Goal: Task Accomplishment & Management: Manage account settings

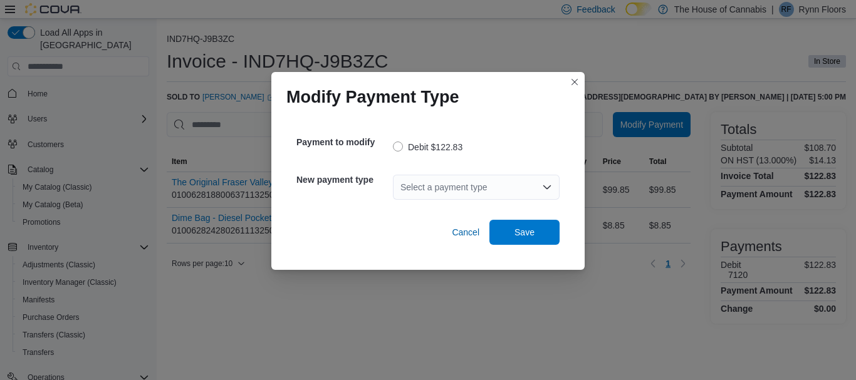
click at [423, 185] on div "Select a payment type" at bounding box center [476, 187] width 167 height 25
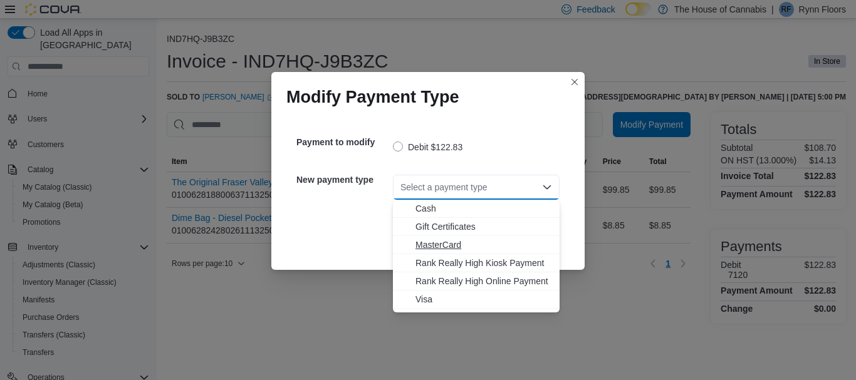
click at [454, 248] on span "MasterCard" at bounding box center [483, 245] width 137 height 13
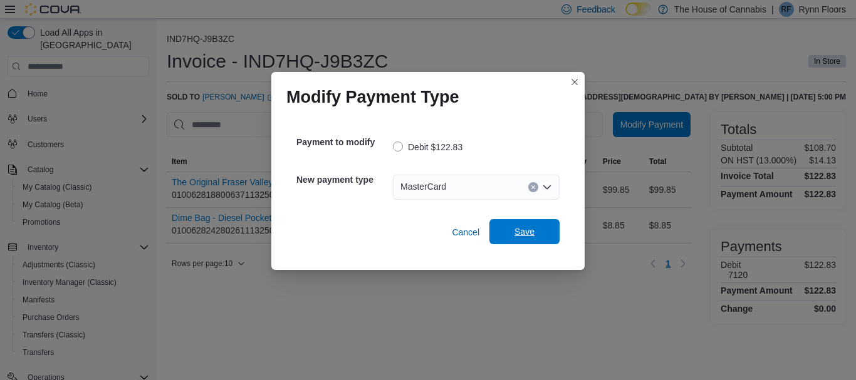
click at [524, 234] on span "Save" at bounding box center [524, 232] width 20 height 13
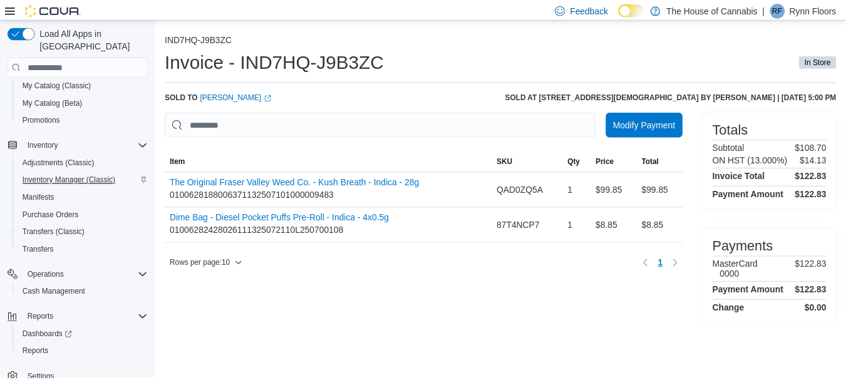
scroll to position [105, 0]
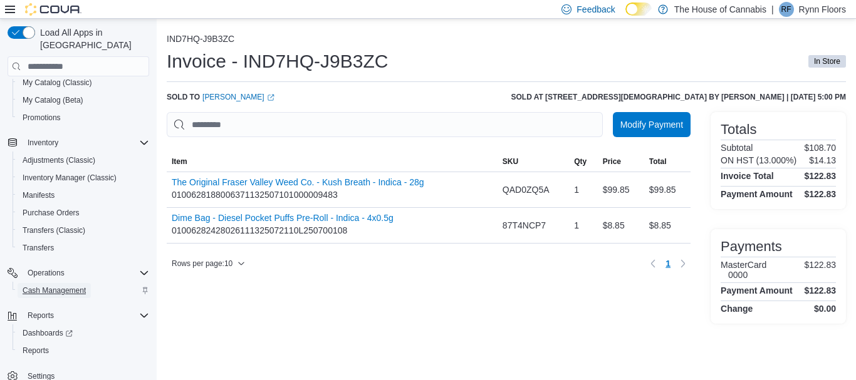
click at [62, 286] on span "Cash Management" at bounding box center [54, 291] width 63 height 10
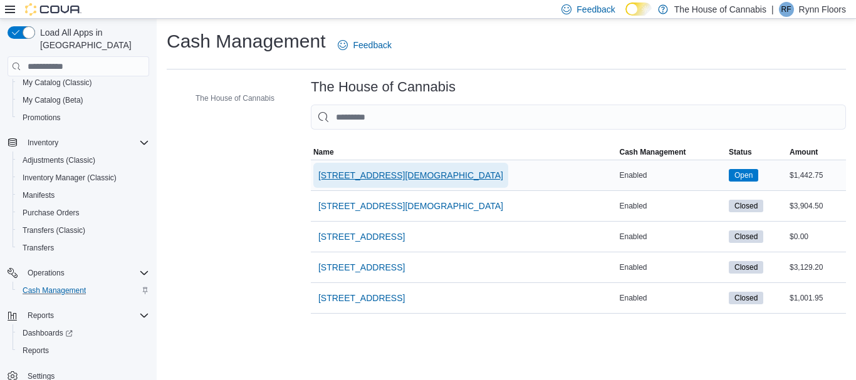
click at [380, 173] on span "1 Church St, Unit 9 Keswick" at bounding box center [410, 175] width 185 height 13
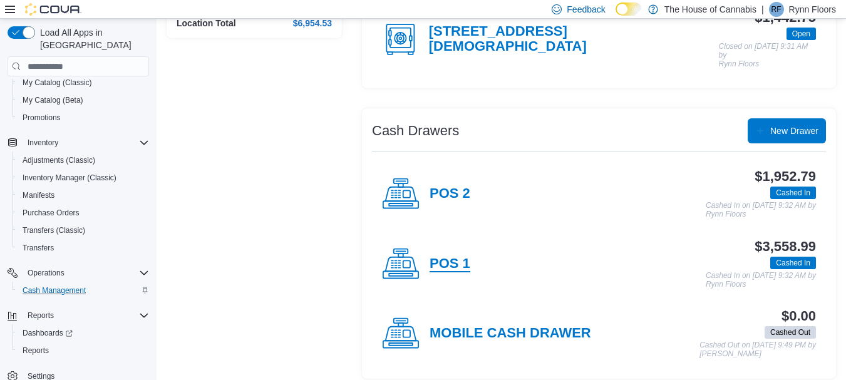
click at [434, 263] on h4 "POS 1" at bounding box center [450, 264] width 41 height 16
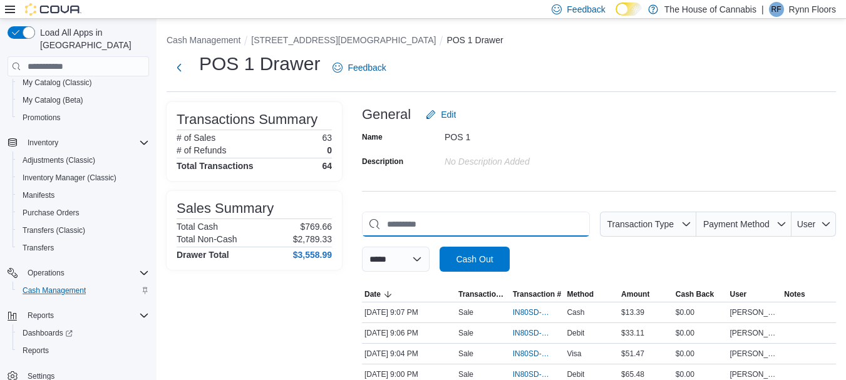
click at [445, 219] on input "This is a search bar. As you type, the results lower in the page will automatic…" at bounding box center [476, 224] width 228 height 25
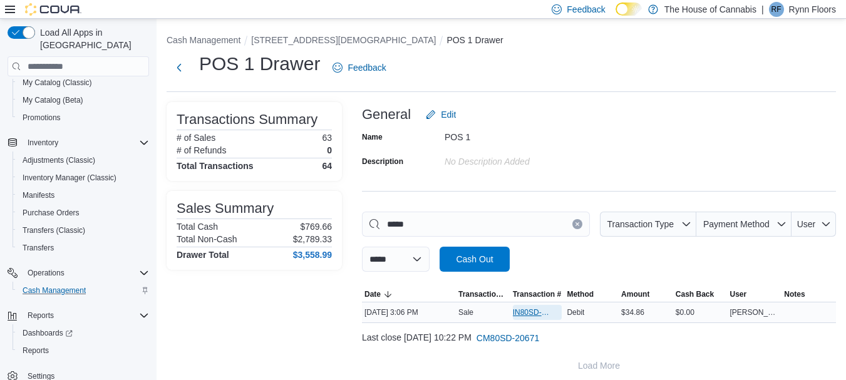
click at [531, 310] on span "IN80SD-245241" at bounding box center [531, 313] width 37 height 10
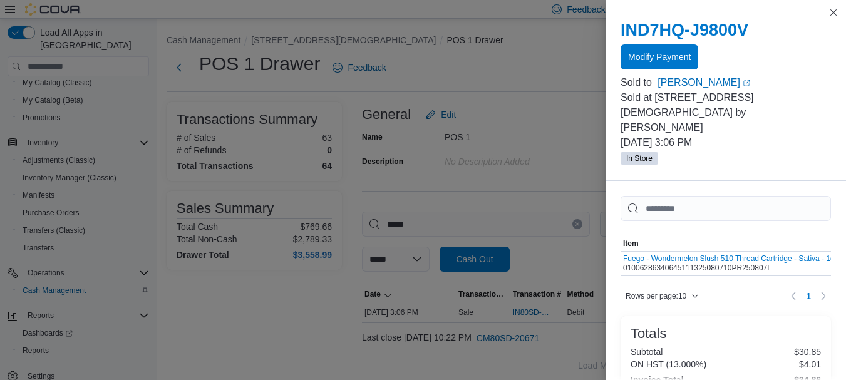
click at [651, 63] on span "Modify Payment" at bounding box center [659, 56] width 63 height 25
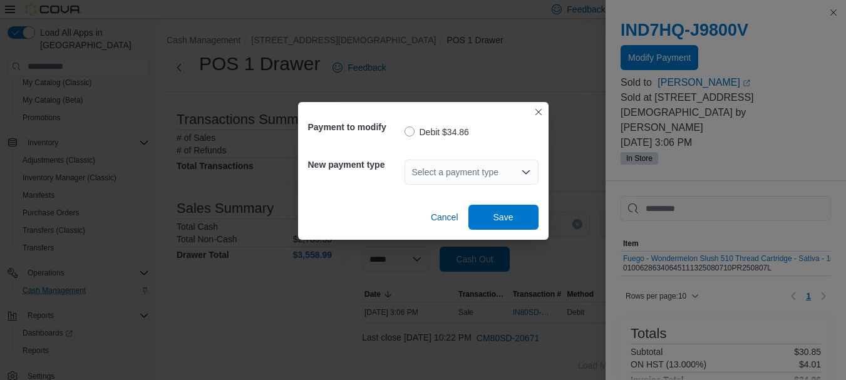
click at [427, 169] on div "Select a payment type" at bounding box center [472, 172] width 134 height 25
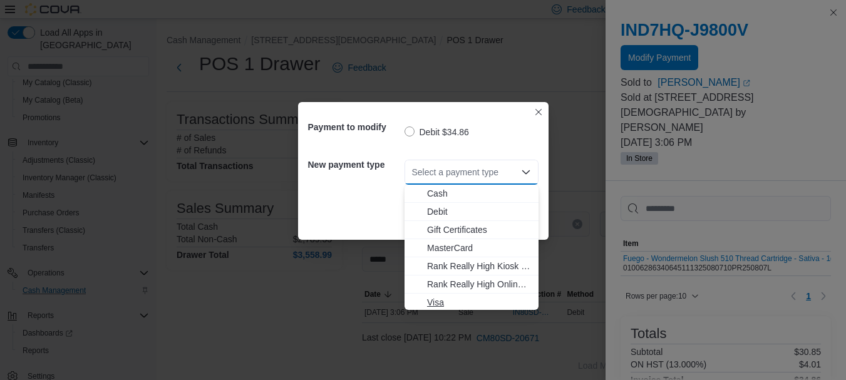
click at [447, 294] on button "Visa" at bounding box center [472, 303] width 134 height 18
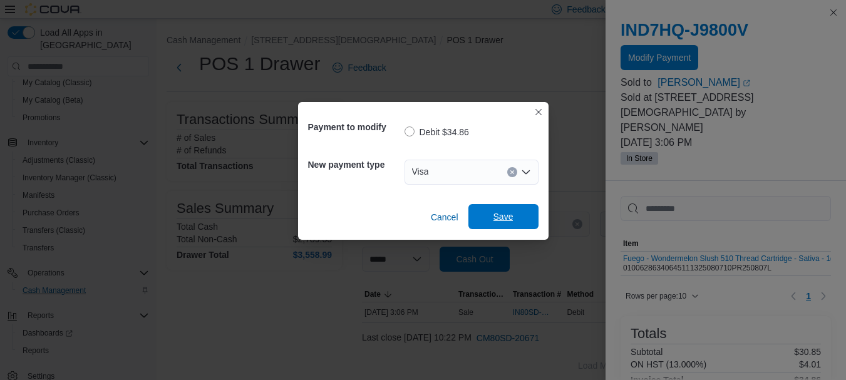
click at [517, 210] on span "Save" at bounding box center [503, 216] width 55 height 25
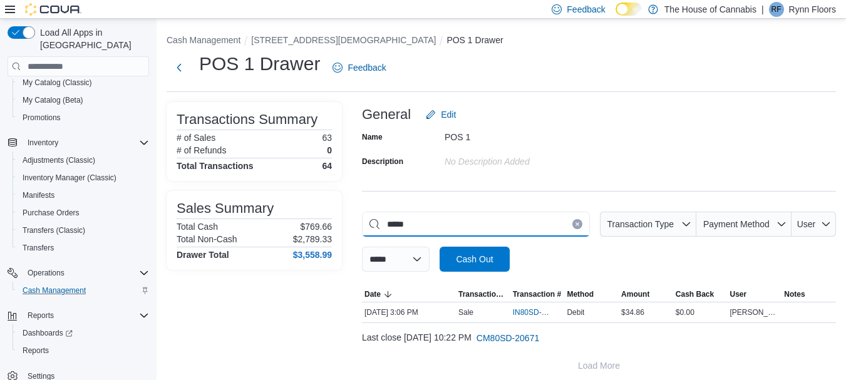
click at [481, 217] on input "*****" at bounding box center [476, 224] width 228 height 25
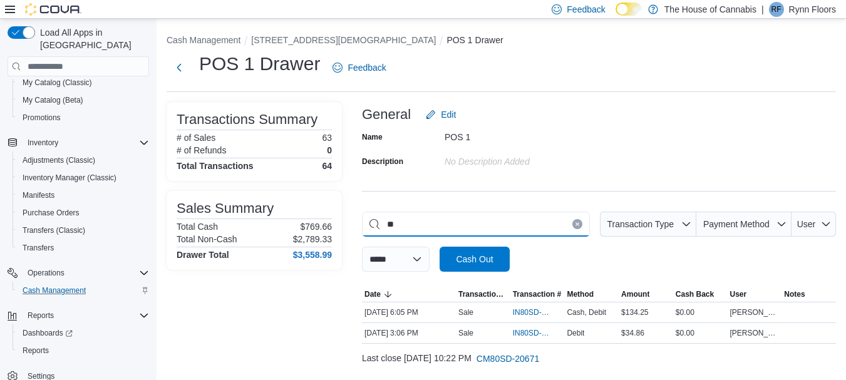
type input "*"
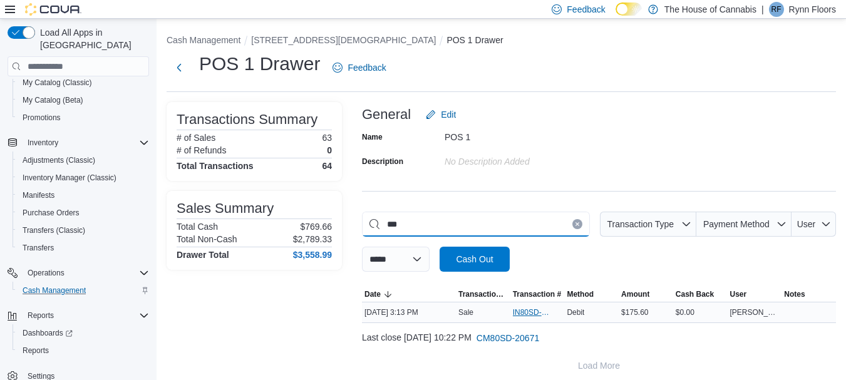
type input "***"
click at [522, 311] on span "IN80SD-245242" at bounding box center [531, 313] width 37 height 10
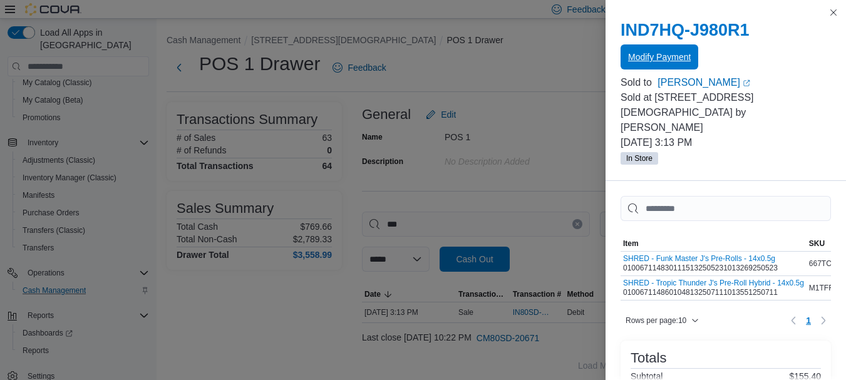
click at [661, 60] on span "Modify Payment" at bounding box center [659, 57] width 63 height 13
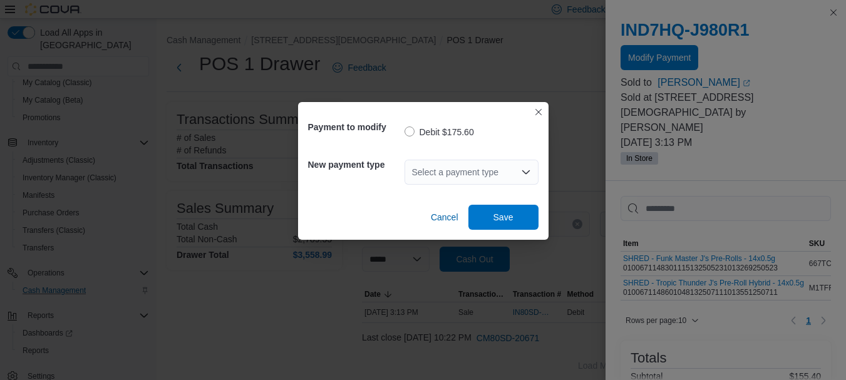
click at [471, 169] on div "Select a payment type" at bounding box center [472, 172] width 134 height 25
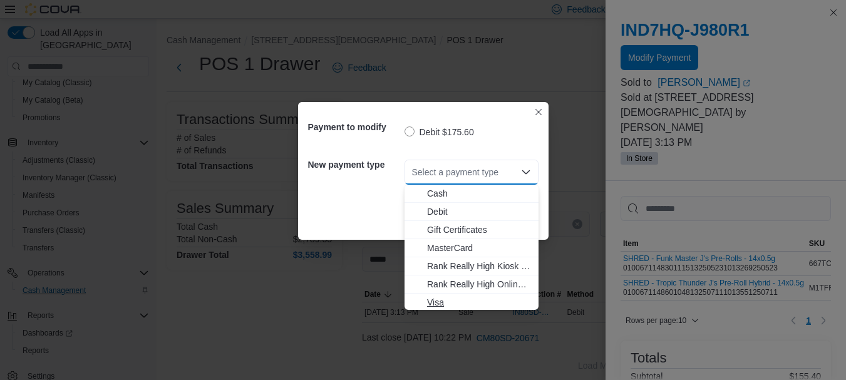
click at [468, 300] on span "Visa" at bounding box center [479, 302] width 104 height 13
click at [468, 302] on span "Visa" at bounding box center [479, 302] width 104 height 13
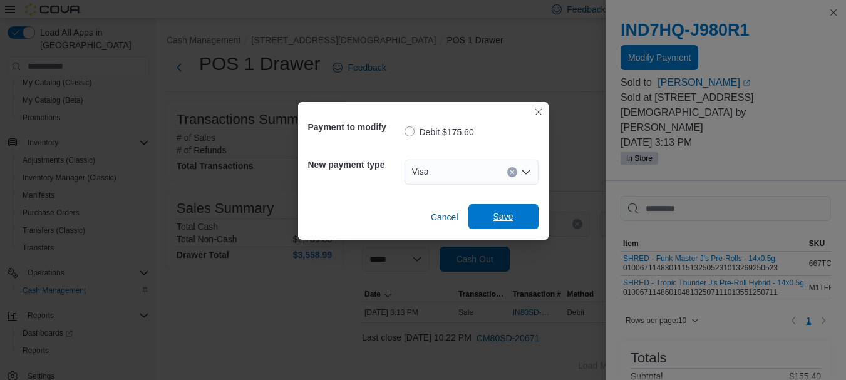
click at [502, 225] on span "Save" at bounding box center [503, 216] width 55 height 25
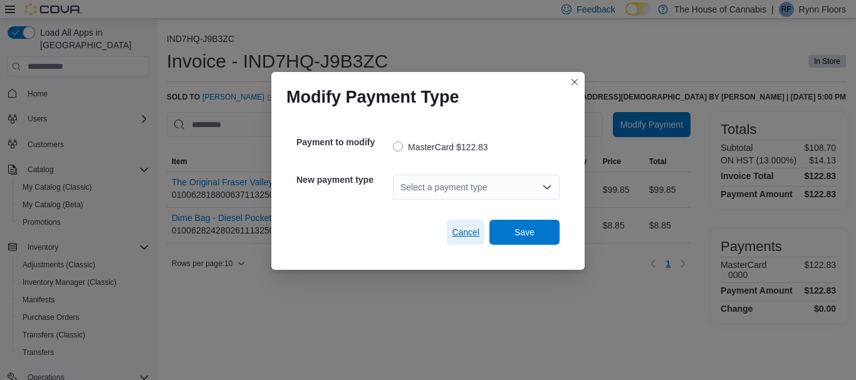
click at [464, 232] on span "Cancel" at bounding box center [466, 232] width 28 height 13
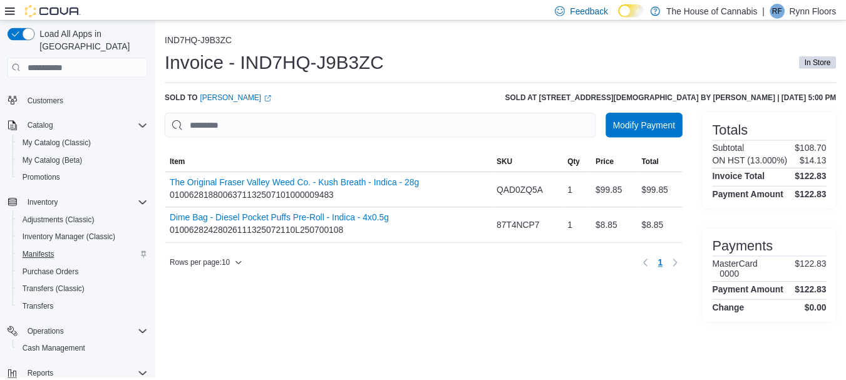
scroll to position [105, 0]
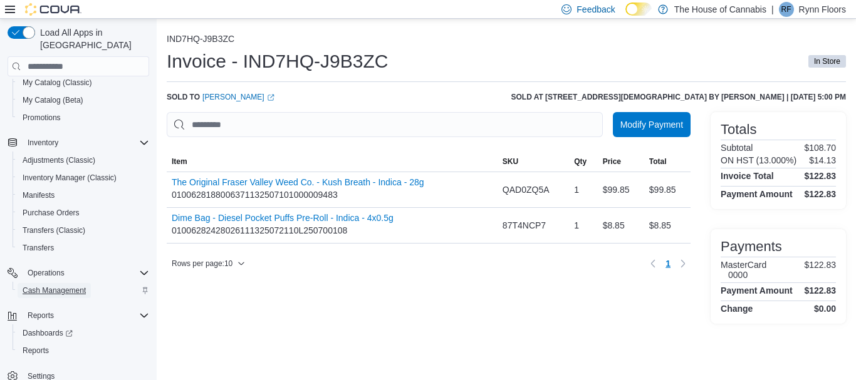
click at [46, 286] on span "Cash Management" at bounding box center [54, 291] width 63 height 10
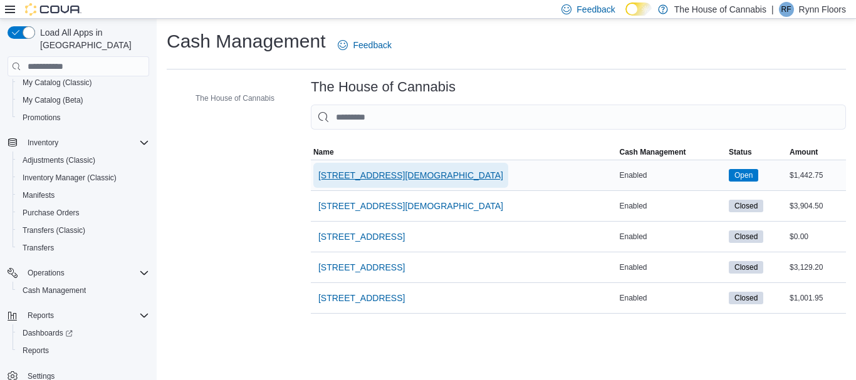
click at [384, 171] on span "[STREET_ADDRESS][DEMOGRAPHIC_DATA]" at bounding box center [410, 175] width 185 height 13
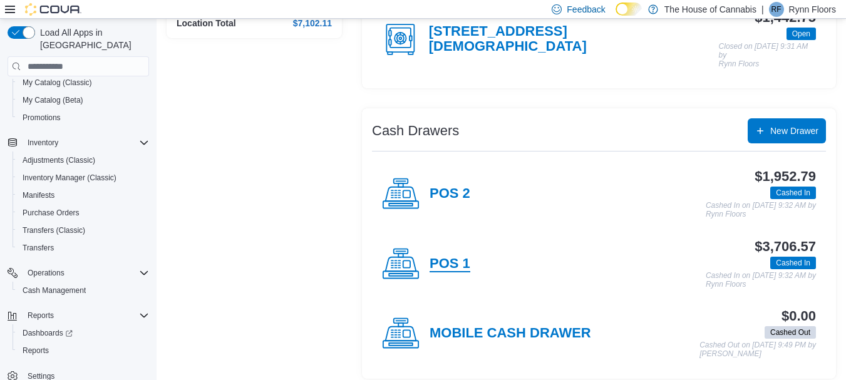
click at [446, 256] on h4 "POS 1" at bounding box center [450, 264] width 41 height 16
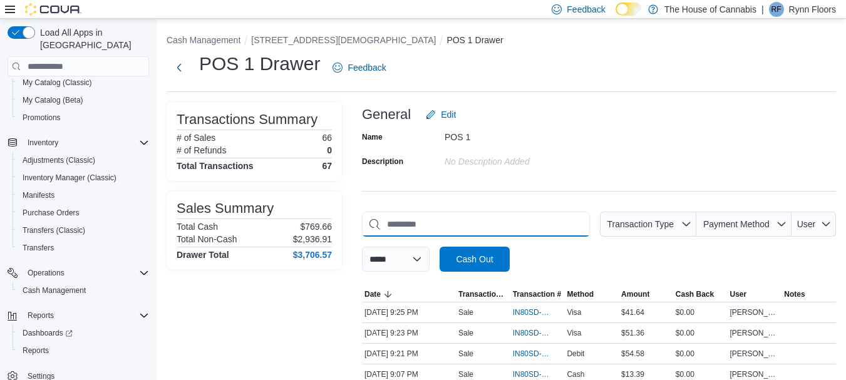
click at [414, 233] on input "This is a search bar. As you type, the results lower in the page will automatic…" at bounding box center [476, 224] width 228 height 25
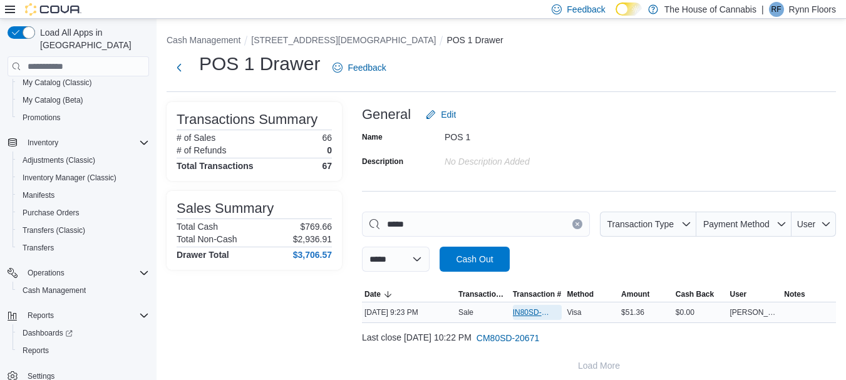
click at [531, 313] on span "IN80SD-245294" at bounding box center [531, 313] width 37 height 10
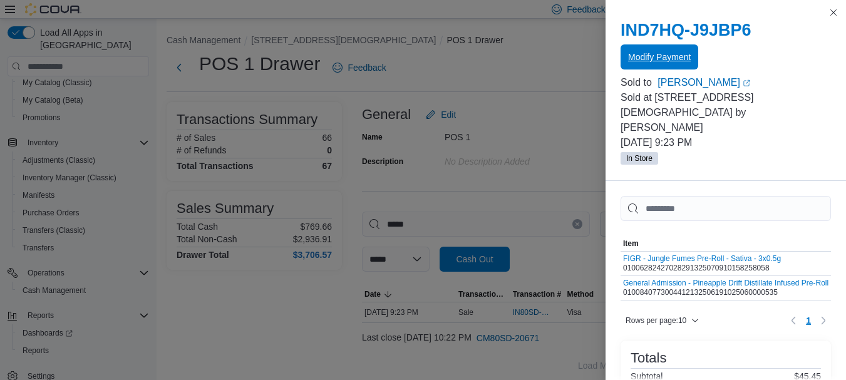
click at [657, 65] on span "Modify Payment" at bounding box center [659, 56] width 63 height 25
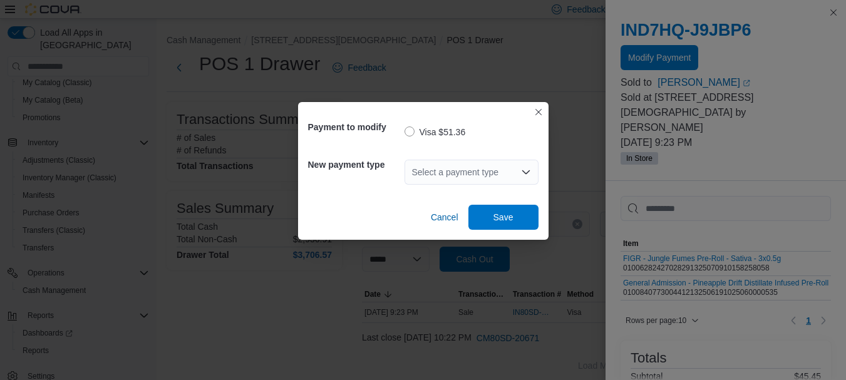
click at [462, 173] on div "Select a payment type" at bounding box center [472, 172] width 134 height 25
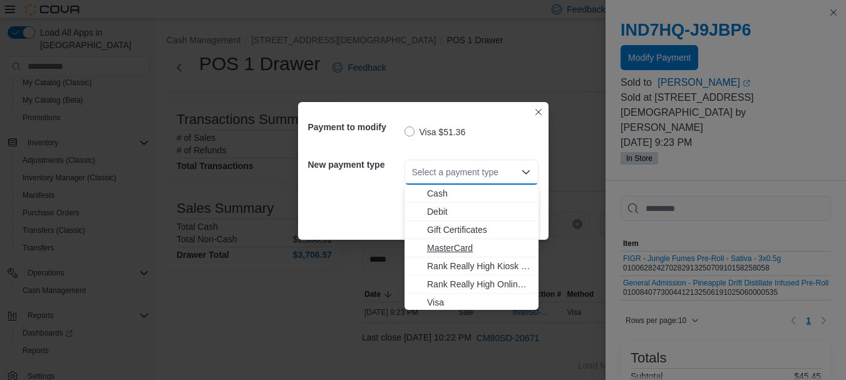
click at [460, 249] on span "MasterCard" at bounding box center [479, 248] width 104 height 13
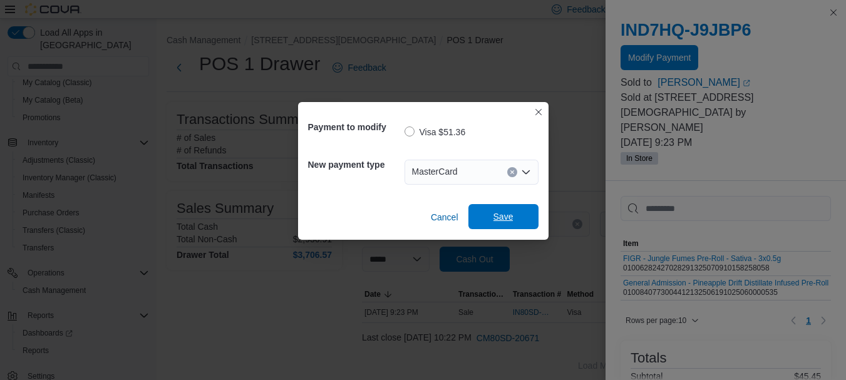
click at [519, 224] on span "Save" at bounding box center [503, 216] width 55 height 25
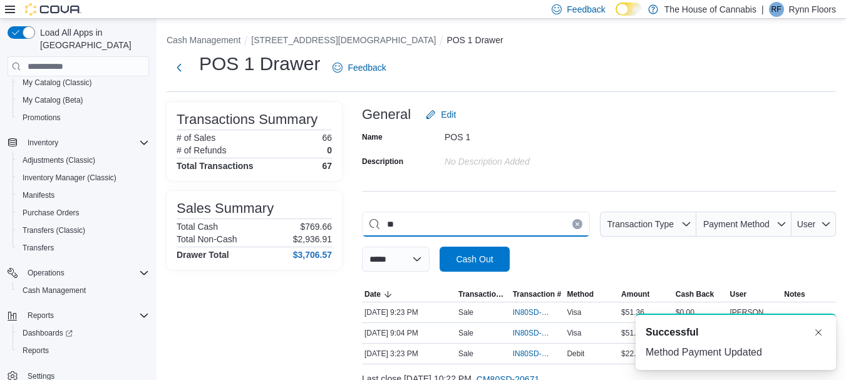
type input "*"
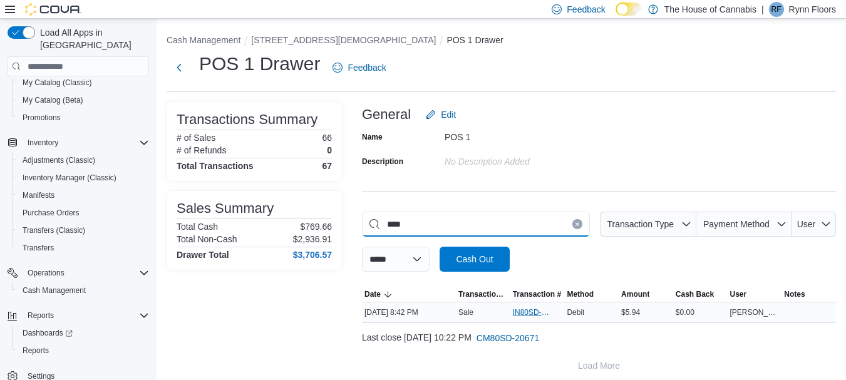
type input "****"
click at [524, 311] on span "IN80SD-245284" at bounding box center [531, 313] width 37 height 10
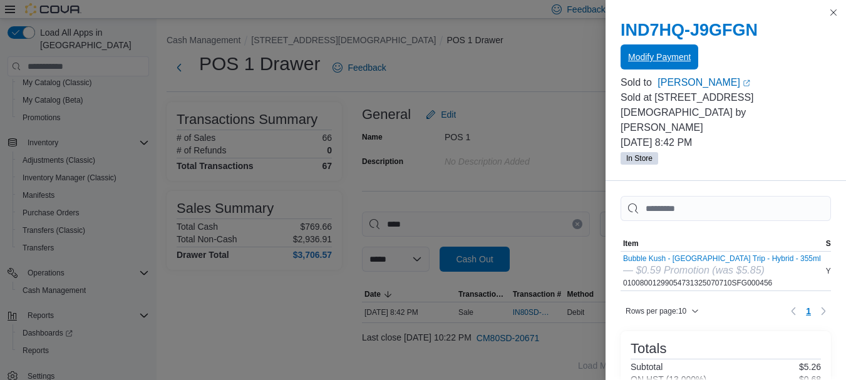
click at [660, 58] on span "Modify Payment" at bounding box center [659, 57] width 63 height 13
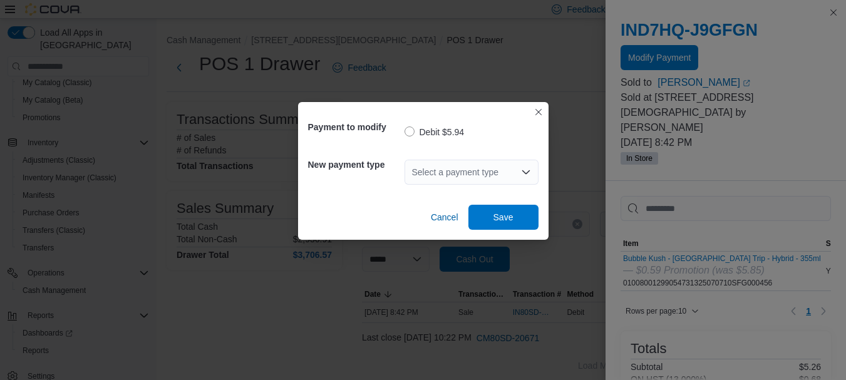
click at [460, 170] on div "Select a payment type" at bounding box center [472, 172] width 134 height 25
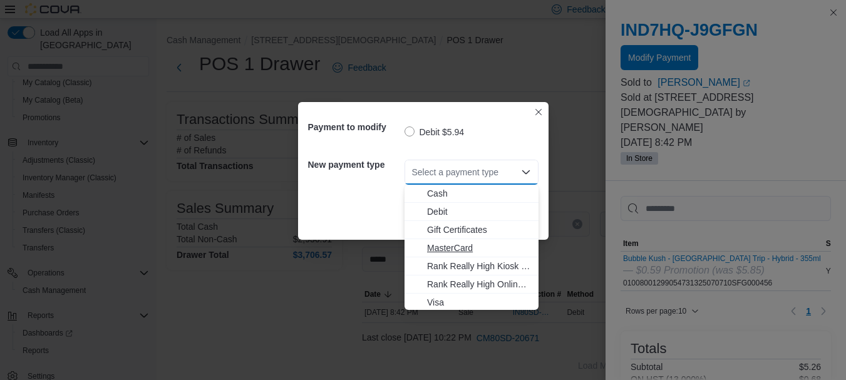
click at [481, 240] on button "MasterCard" at bounding box center [472, 248] width 134 height 18
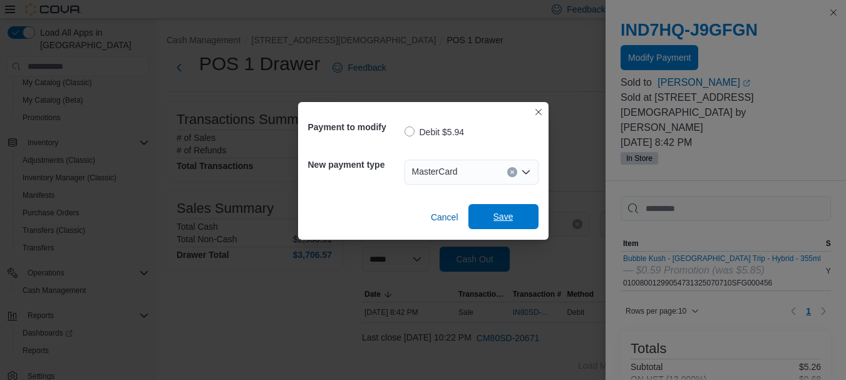
click at [516, 212] on span "Save" at bounding box center [503, 216] width 55 height 25
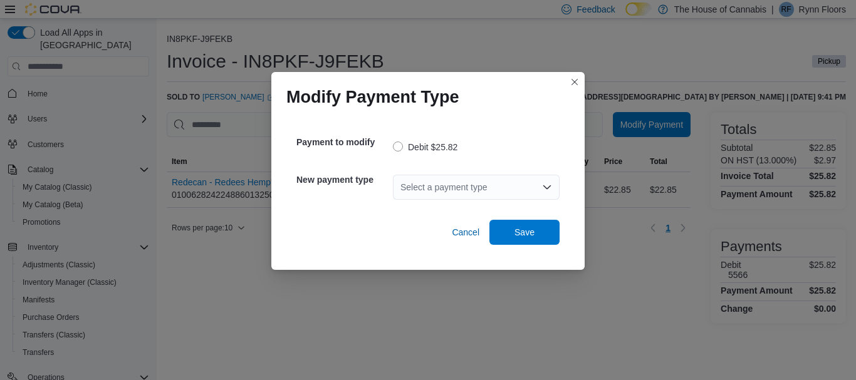
click at [454, 180] on div "Select a payment type" at bounding box center [476, 187] width 167 height 25
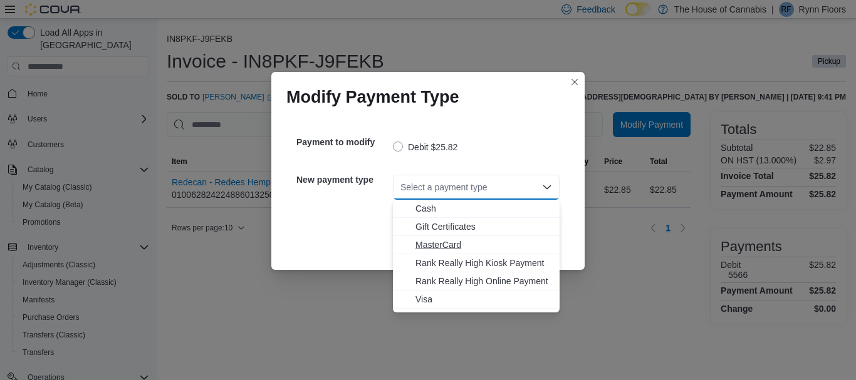
click at [462, 249] on span "MasterCard" at bounding box center [483, 245] width 137 height 13
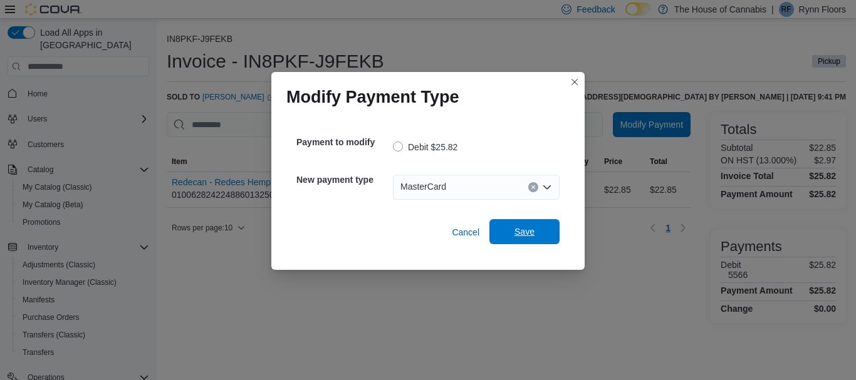
click at [523, 231] on span "Save" at bounding box center [524, 232] width 20 height 13
